Goal: Task Accomplishment & Management: Manage account settings

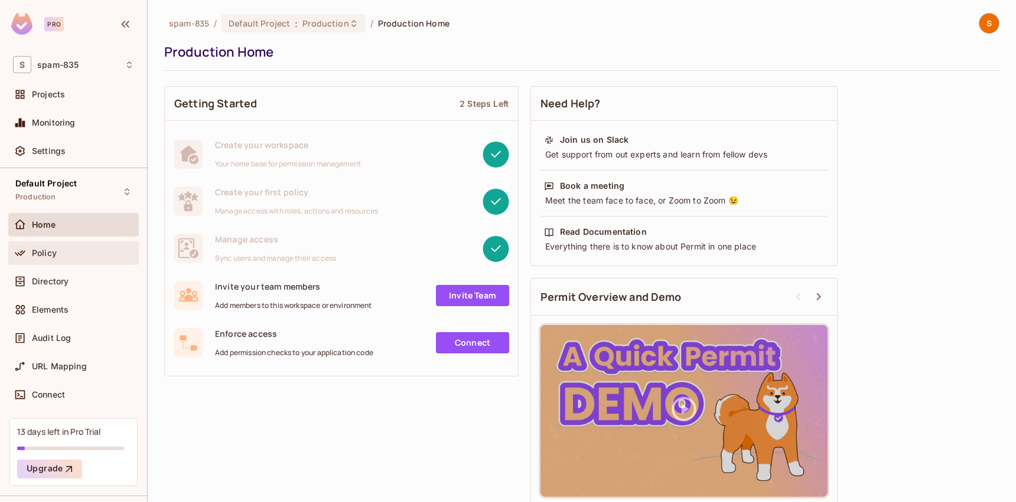
click at [27, 241] on div "Policy" at bounding box center [73, 253] width 130 height 24
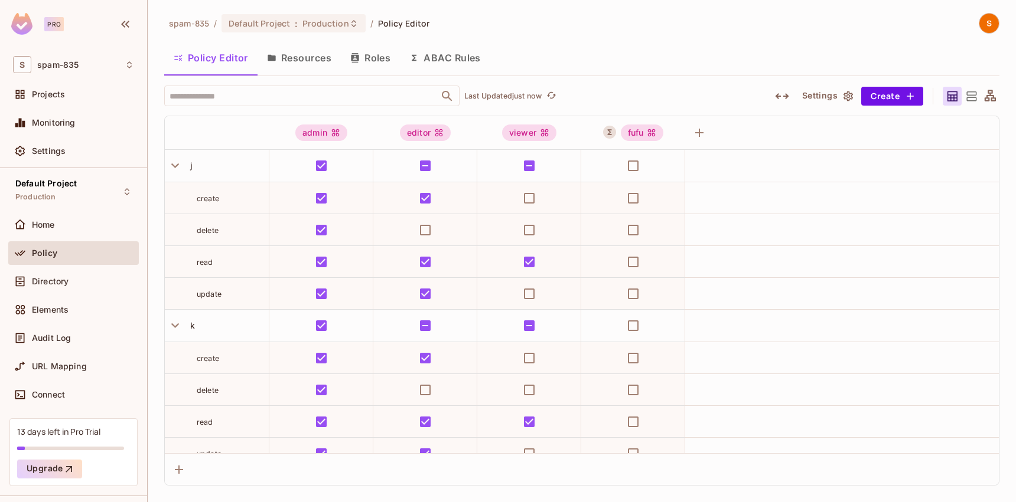
click at [312, 50] on button "Resources" at bounding box center [298, 58] width 83 height 30
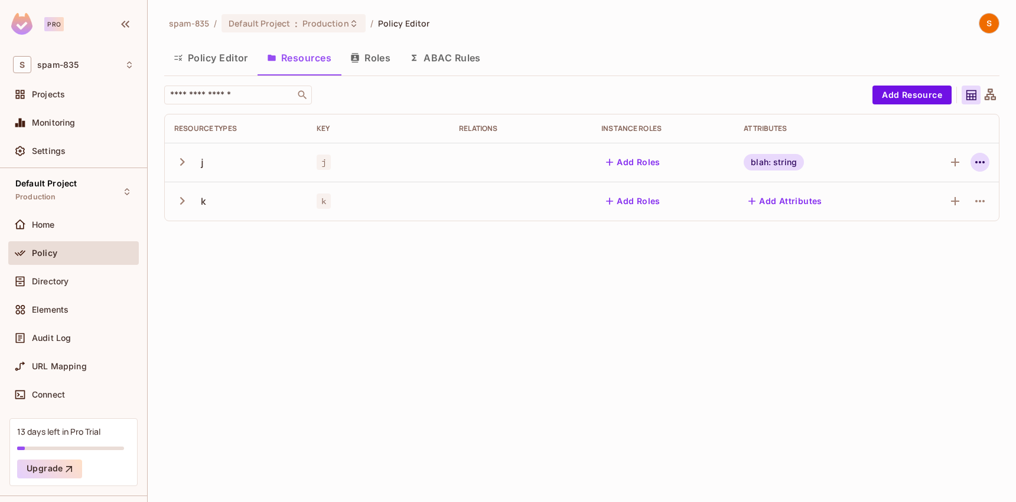
click at [986, 156] on icon "button" at bounding box center [979, 162] width 14 height 14
click at [929, 243] on span "Delete Resource" at bounding box center [933, 235] width 73 height 19
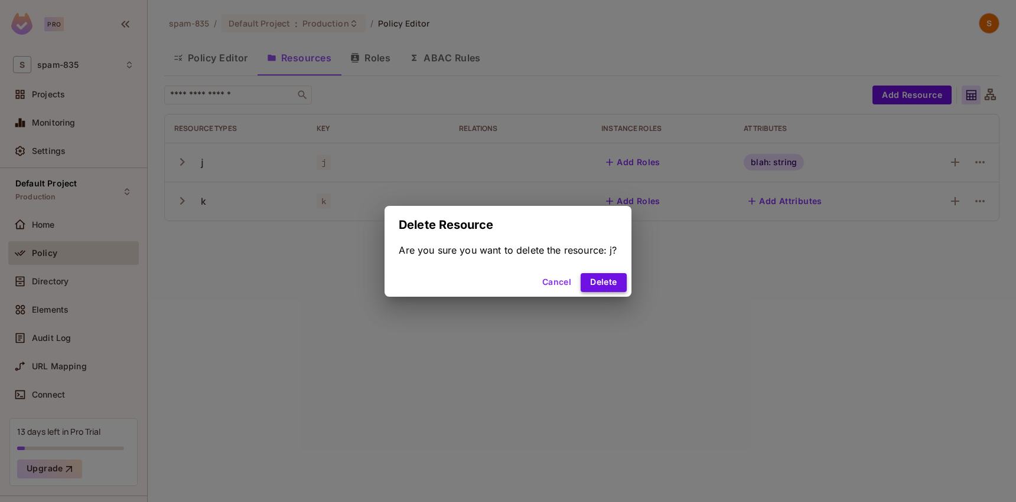
click at [598, 282] on button "Delete" at bounding box center [602, 282] width 45 height 19
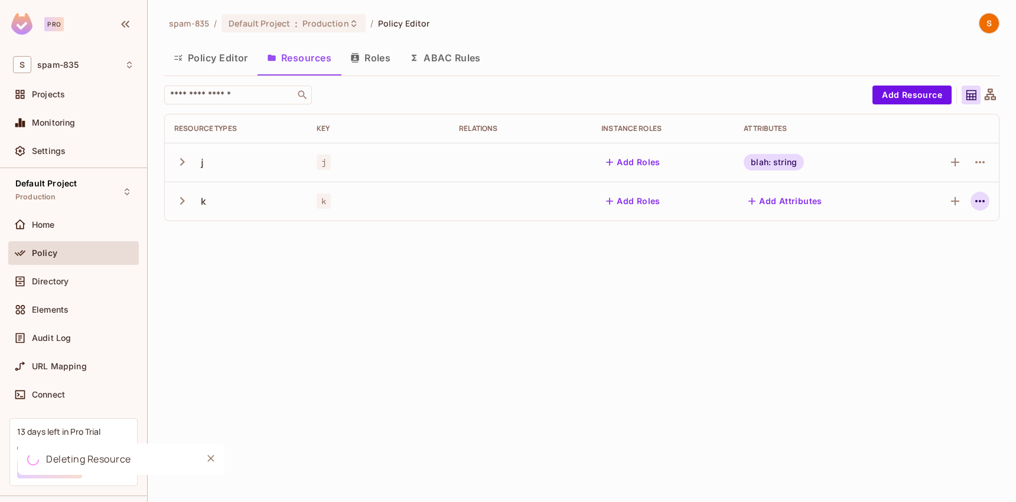
click at [981, 195] on icon "button" at bounding box center [979, 201] width 14 height 14
click at [892, 282] on div "Delete Resource" at bounding box center [923, 274] width 93 height 19
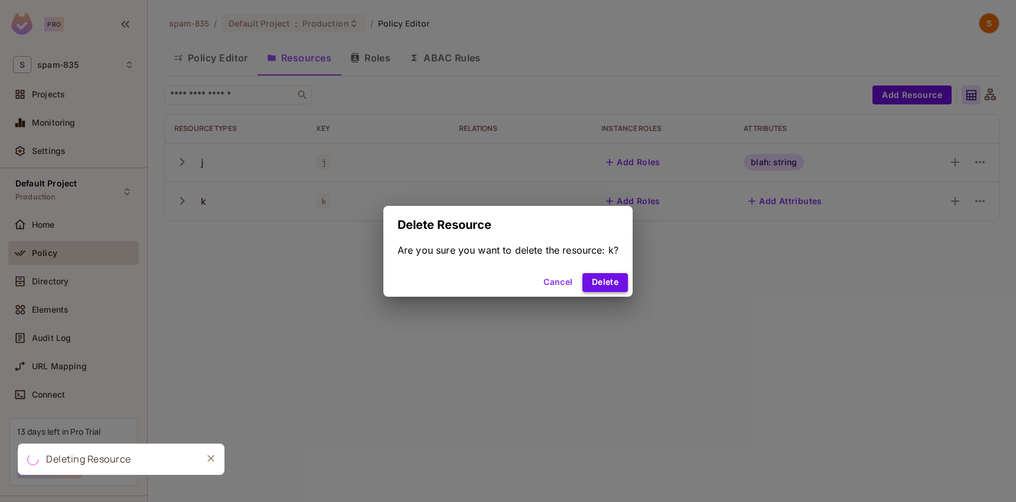
click at [597, 282] on button "Delete" at bounding box center [604, 282] width 45 height 19
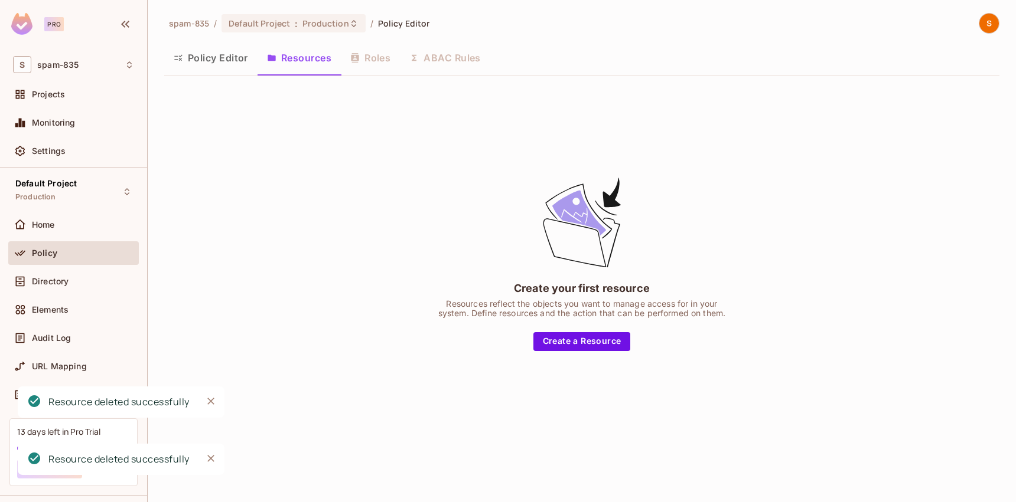
click at [207, 59] on button "Policy Editor" at bounding box center [210, 58] width 93 height 30
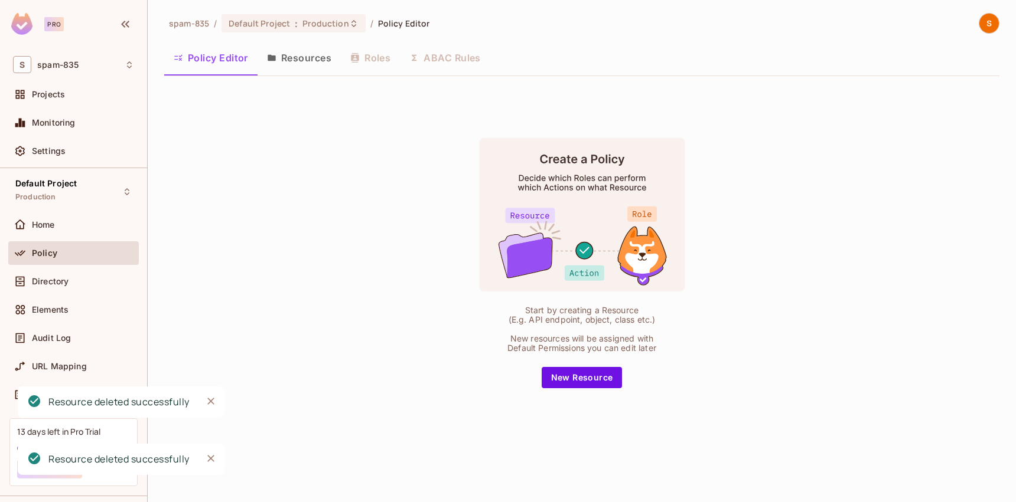
click at [285, 57] on button "Resources" at bounding box center [298, 58] width 83 height 30
